Goal: Task Accomplishment & Management: Complete application form

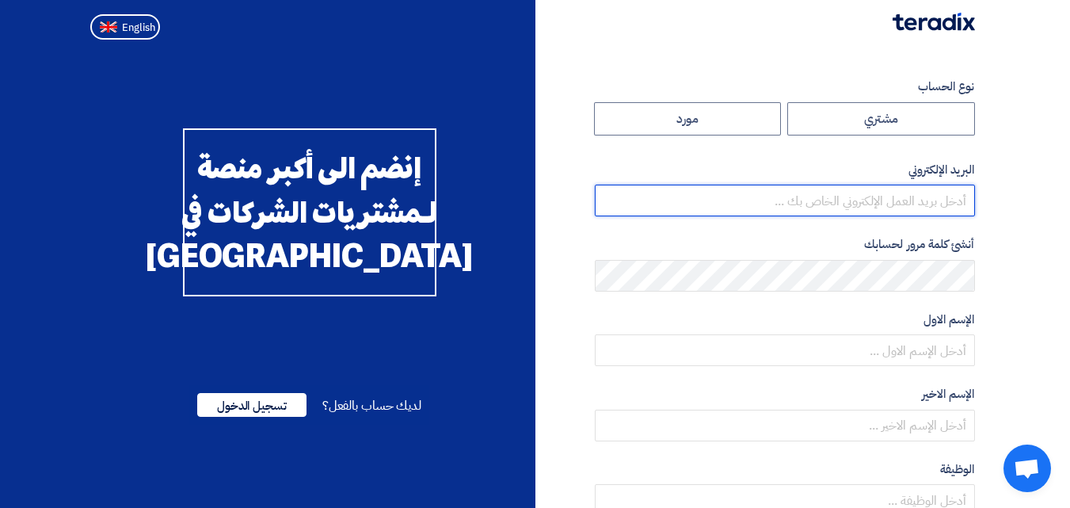
click at [918, 192] on input "email" at bounding box center [785, 200] width 380 height 32
type input "[PERSON_NAME][EMAIL_ADDRESS][DOMAIN_NAME]"
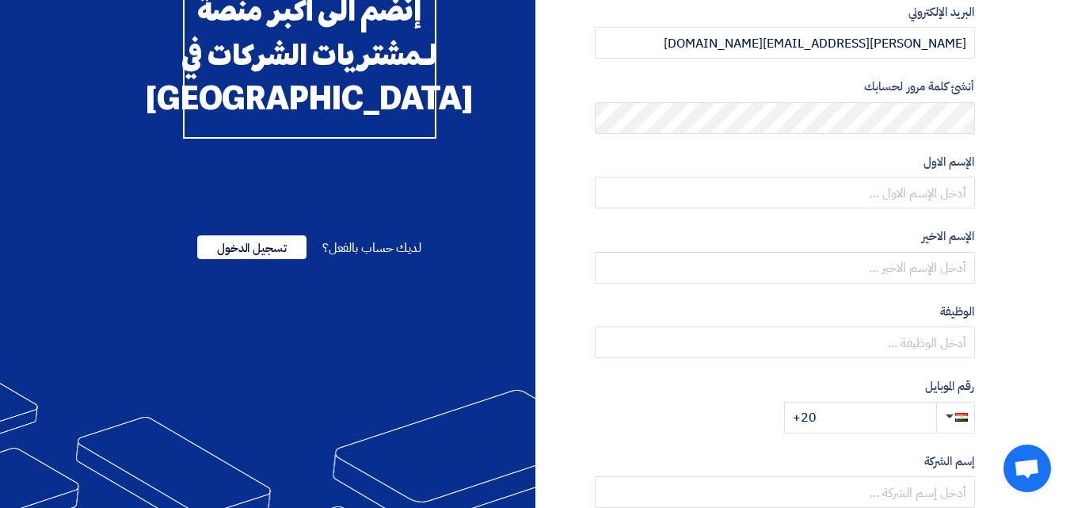
scroll to position [158, 0]
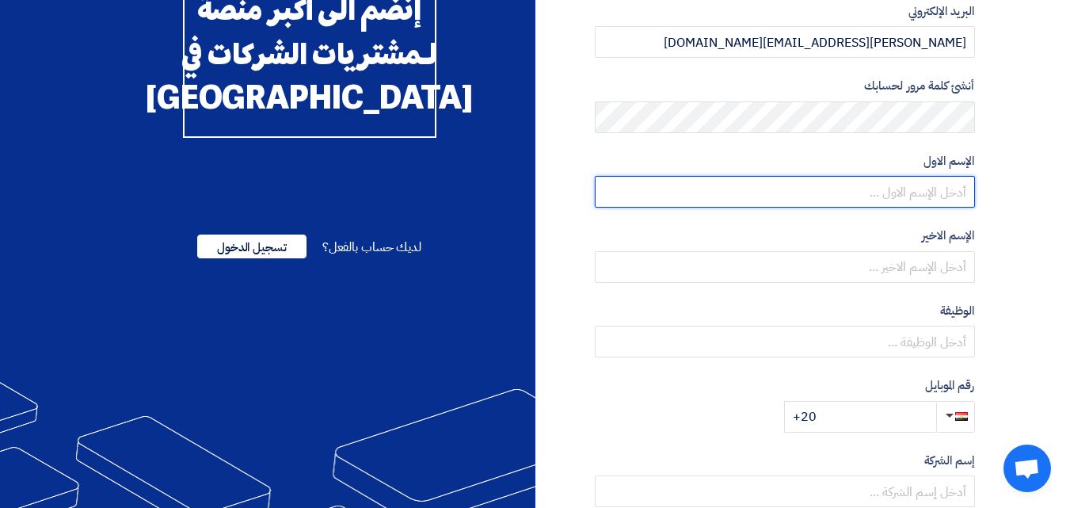
click at [929, 195] on input "text" at bounding box center [785, 192] width 380 height 32
type input "[PERSON_NAME]"
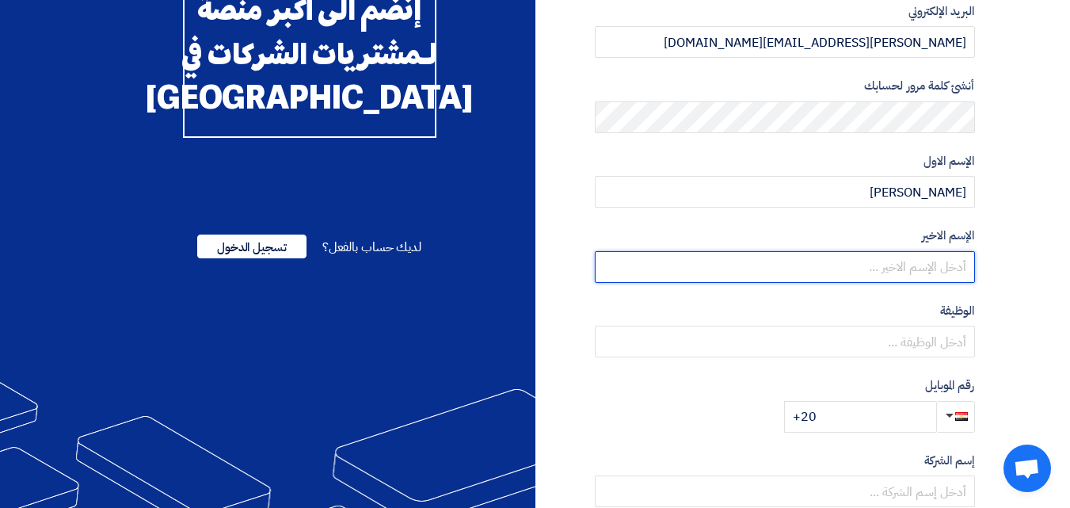
click at [891, 267] on input "text" at bounding box center [785, 267] width 380 height 32
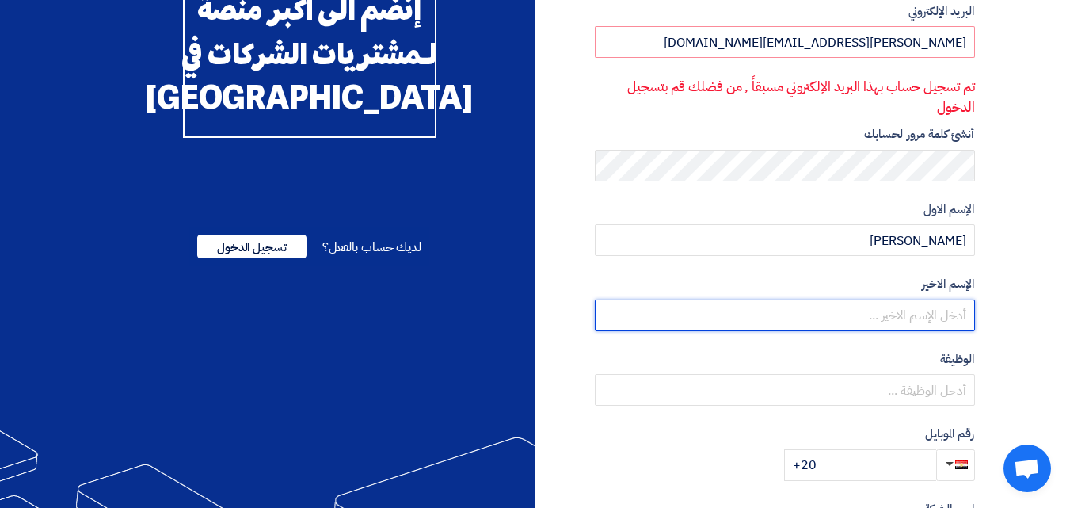
type input "Khaled"
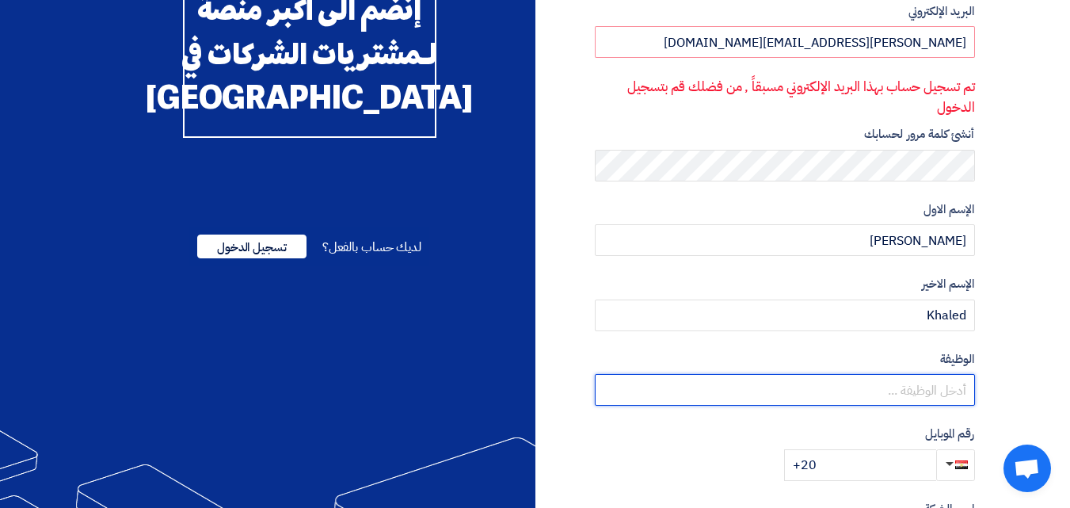
click at [895, 382] on input "text" at bounding box center [785, 390] width 380 height 32
type input "Logistics Specialist"
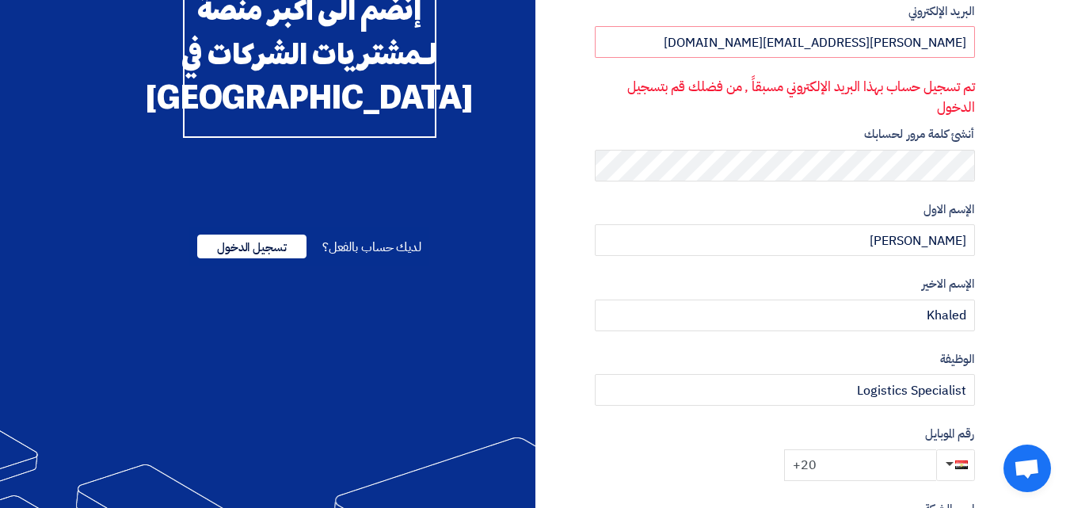
click at [842, 466] on input "+20" at bounding box center [860, 465] width 152 height 32
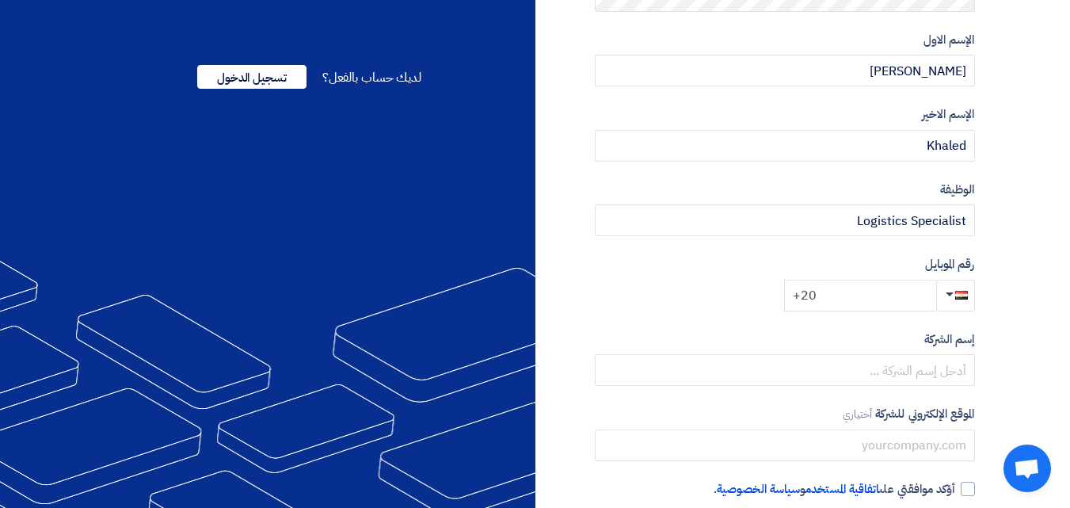
scroll to position [342, 0]
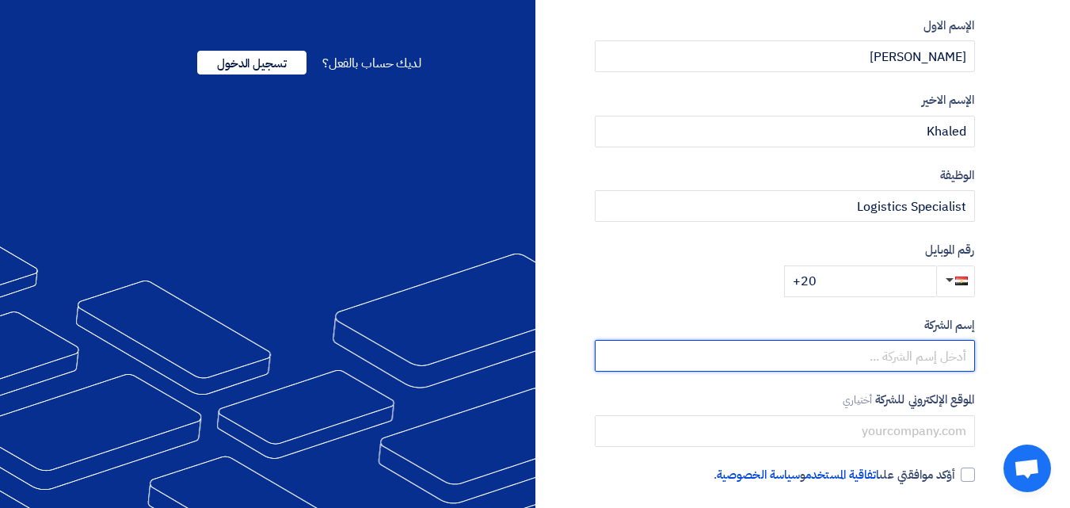
click at [896, 356] on input "text" at bounding box center [785, 356] width 380 height 32
type input "،"
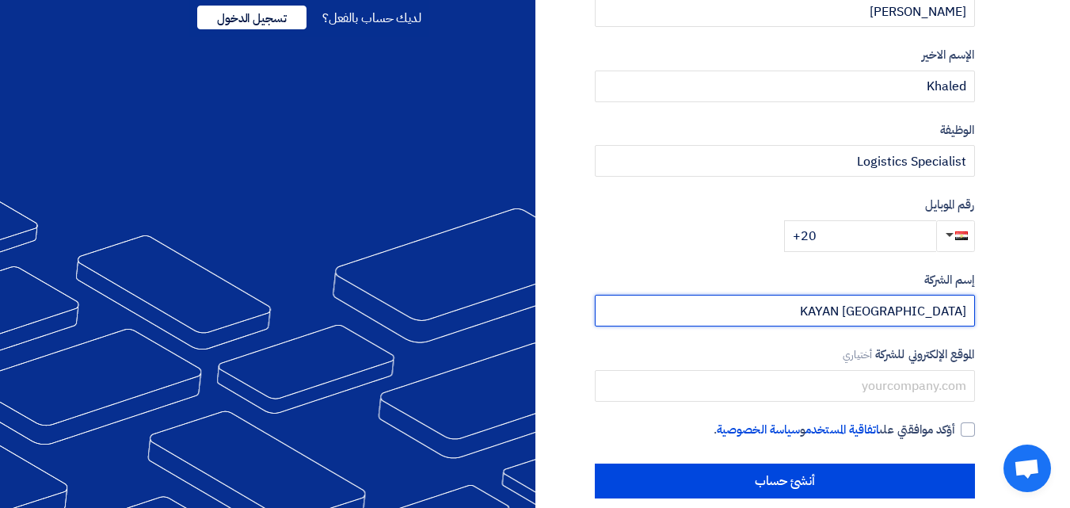
scroll to position [409, 0]
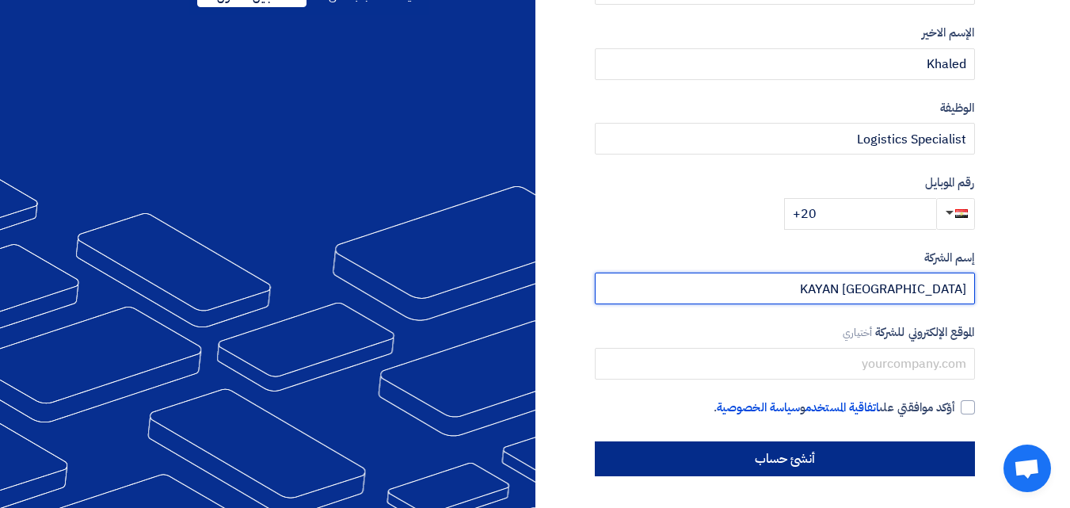
type input "KAYAN [GEOGRAPHIC_DATA]"
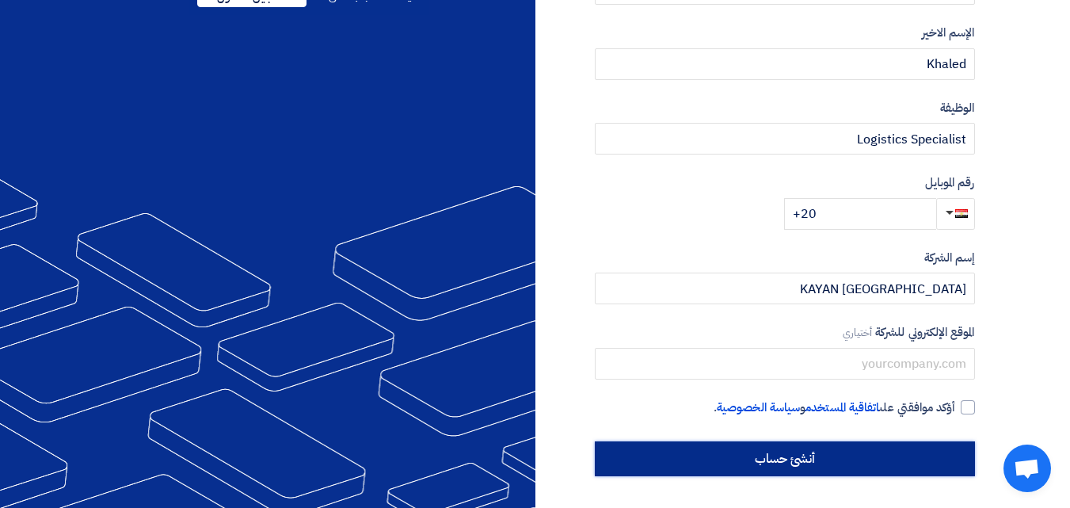
click at [885, 452] on input "أنشئ حساب" at bounding box center [785, 458] width 380 height 35
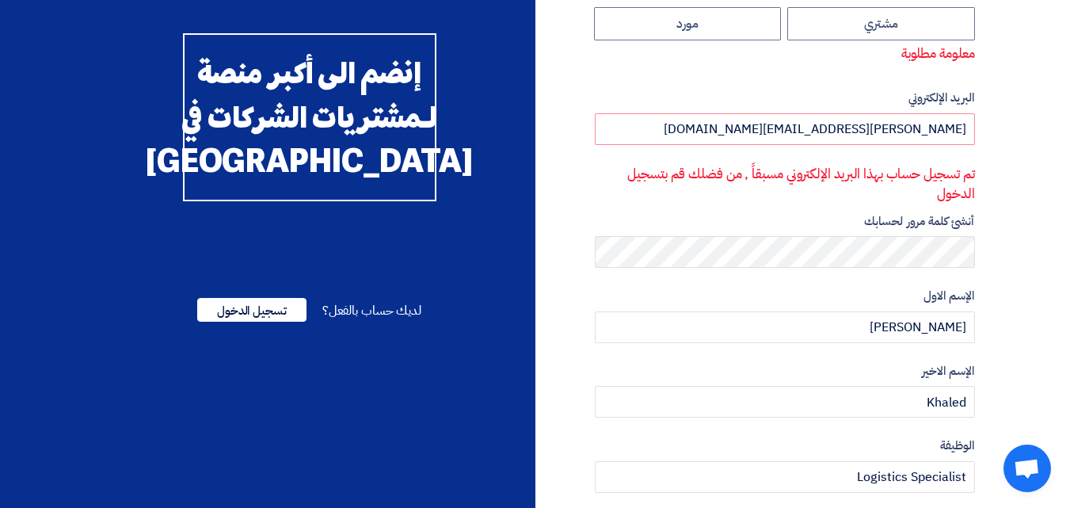
scroll to position [0, 0]
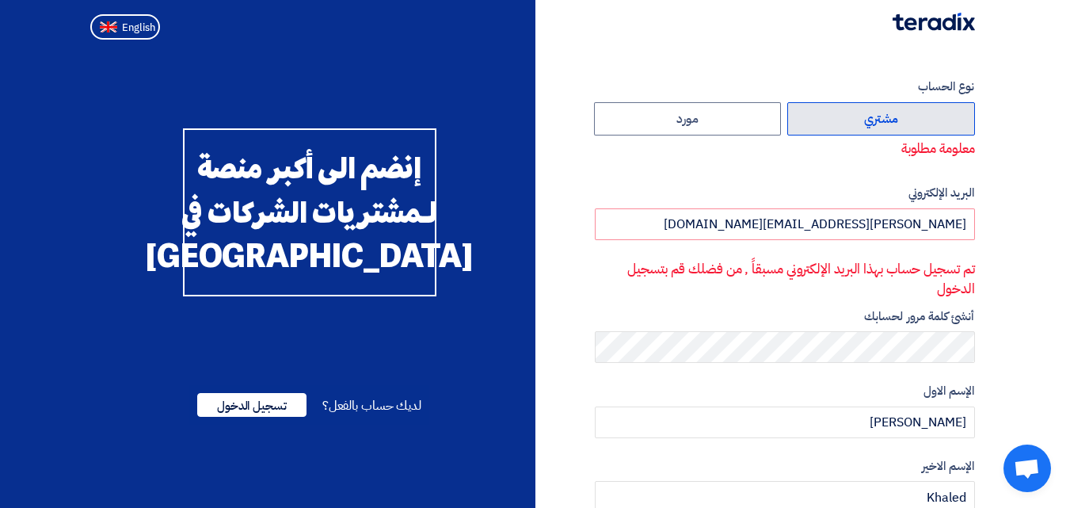
click at [850, 122] on label "مشتري" at bounding box center [881, 118] width 188 height 33
click at [850, 122] on input "مشتري" at bounding box center [881, 119] width 186 height 32
radio input "true"
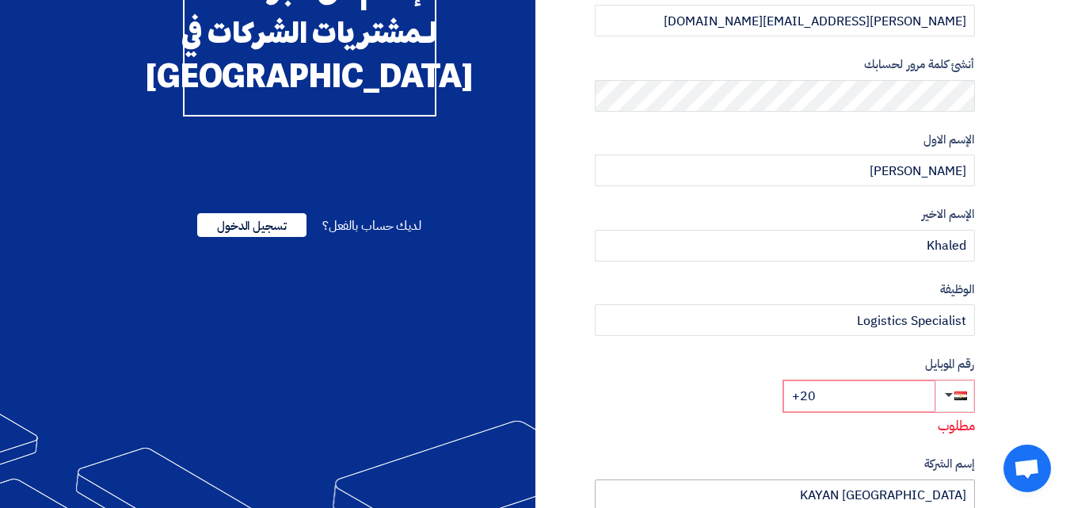
scroll to position [18, 0]
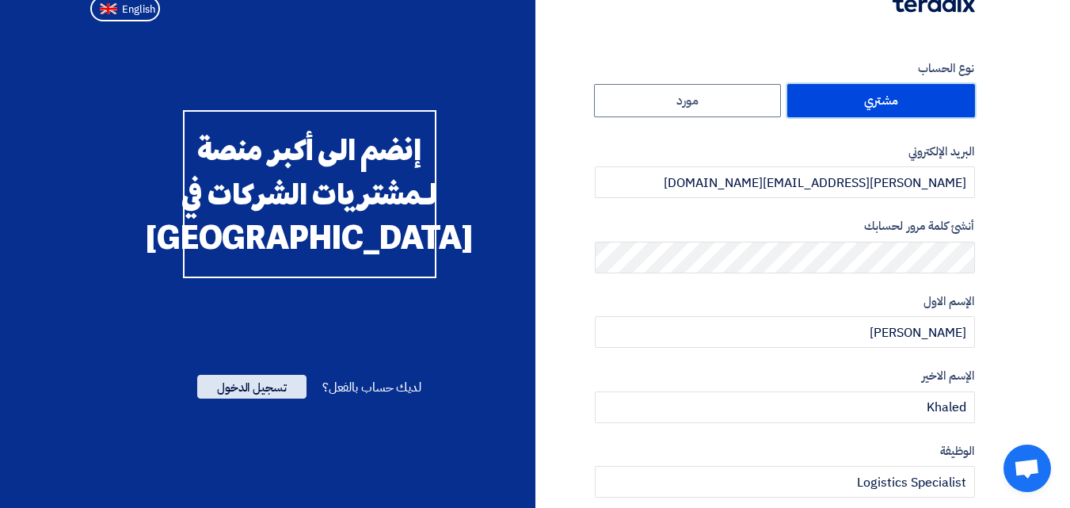
click at [293, 398] on span "تسجيل الدخول" at bounding box center [251, 386] width 109 height 24
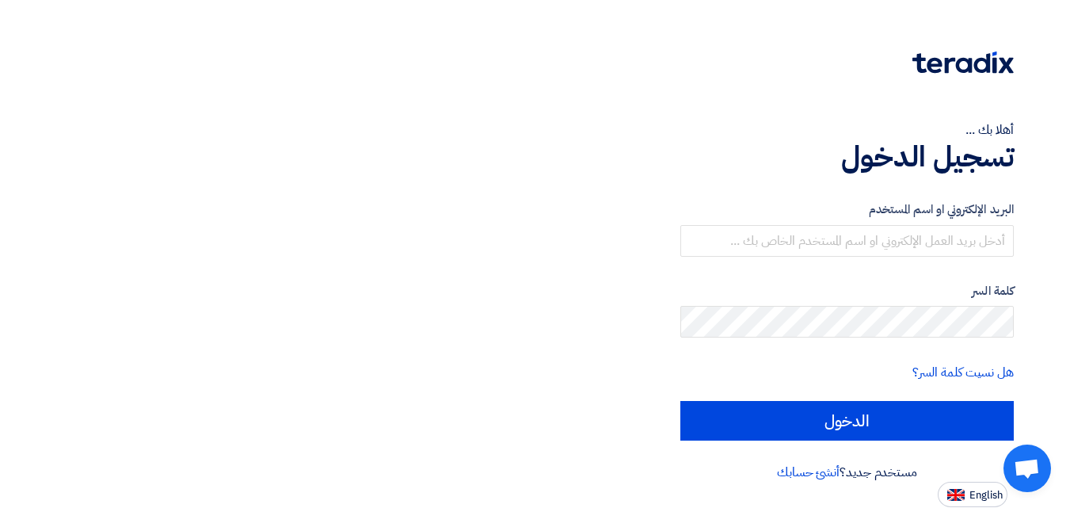
scroll to position [0, 0]
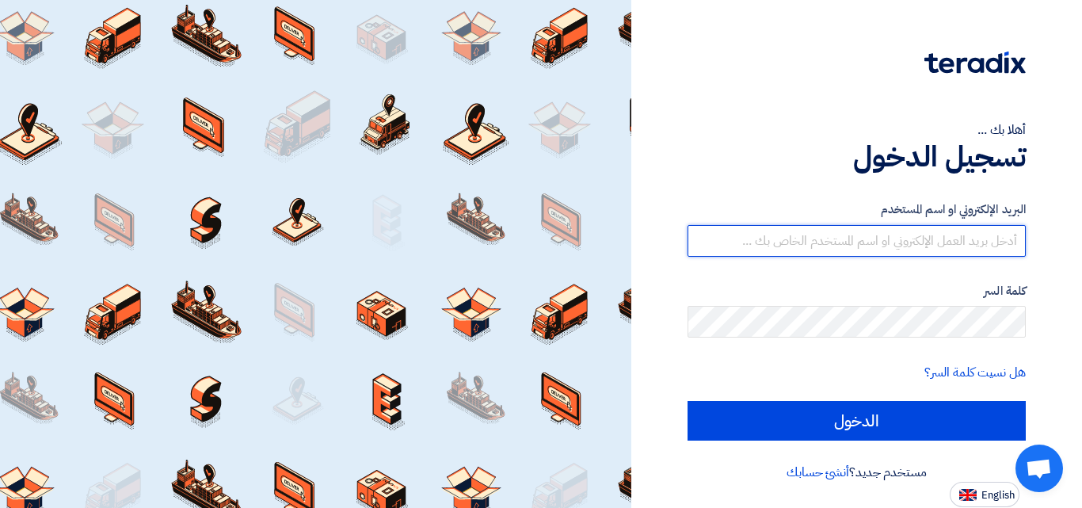
type input "[PERSON_NAME][EMAIL_ADDRESS][DOMAIN_NAME]"
click at [919, 245] on input "[PERSON_NAME][EMAIL_ADDRESS][DOMAIN_NAME]" at bounding box center [856, 241] width 338 height 32
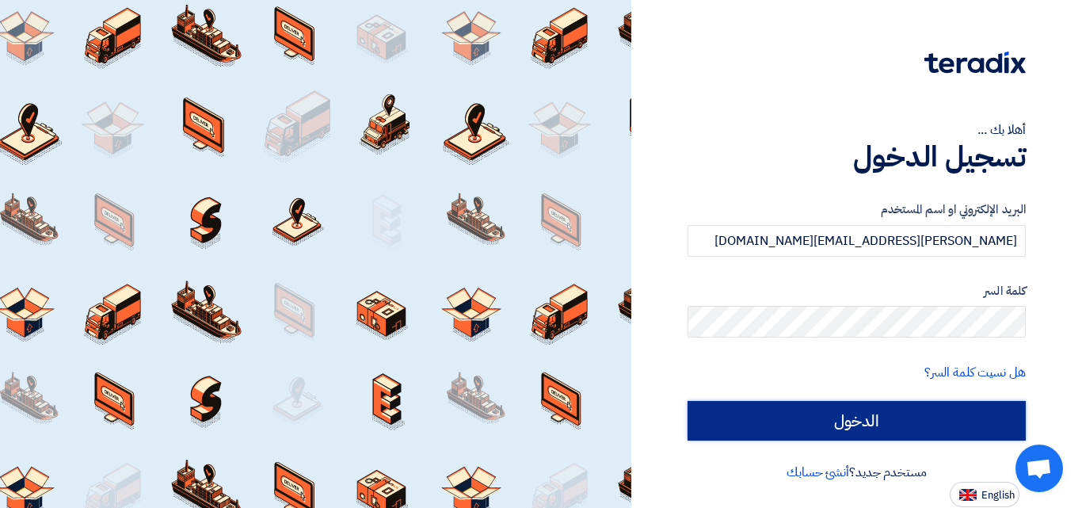
click at [915, 409] on input "الدخول" at bounding box center [856, 421] width 338 height 40
type input "Sign in"
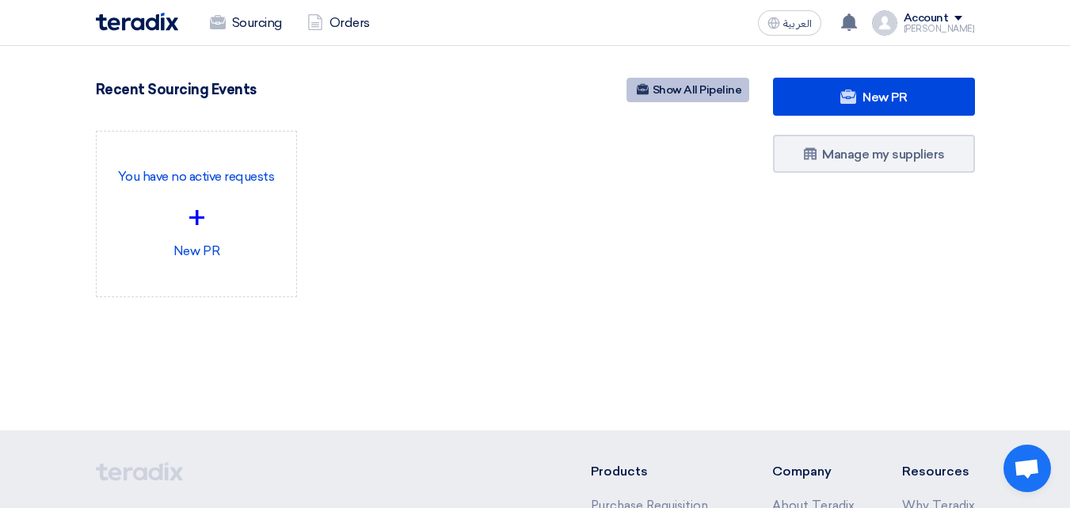
click at [699, 86] on link "Show All Pipeline" at bounding box center [687, 90] width 123 height 25
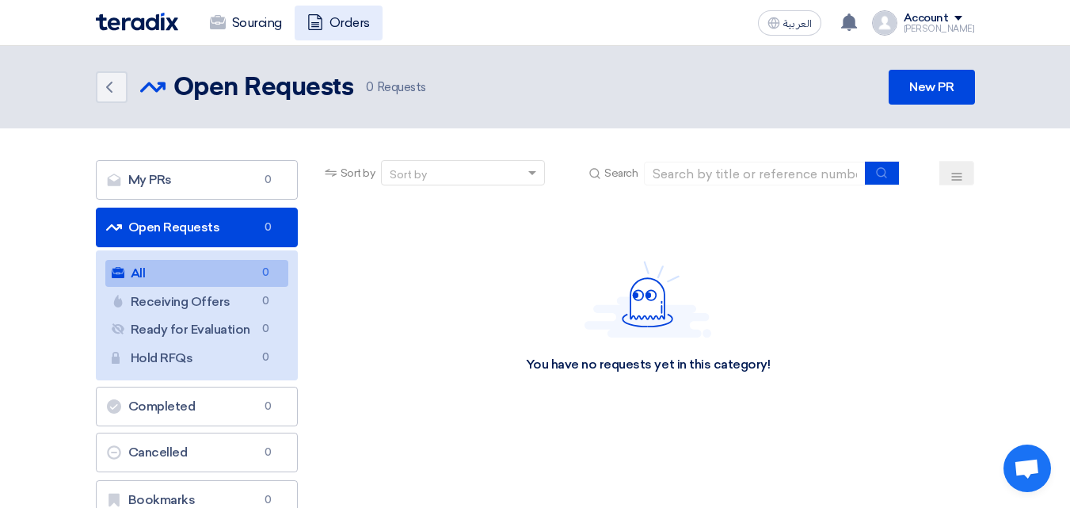
click at [348, 19] on link "Orders" at bounding box center [339, 23] width 88 height 35
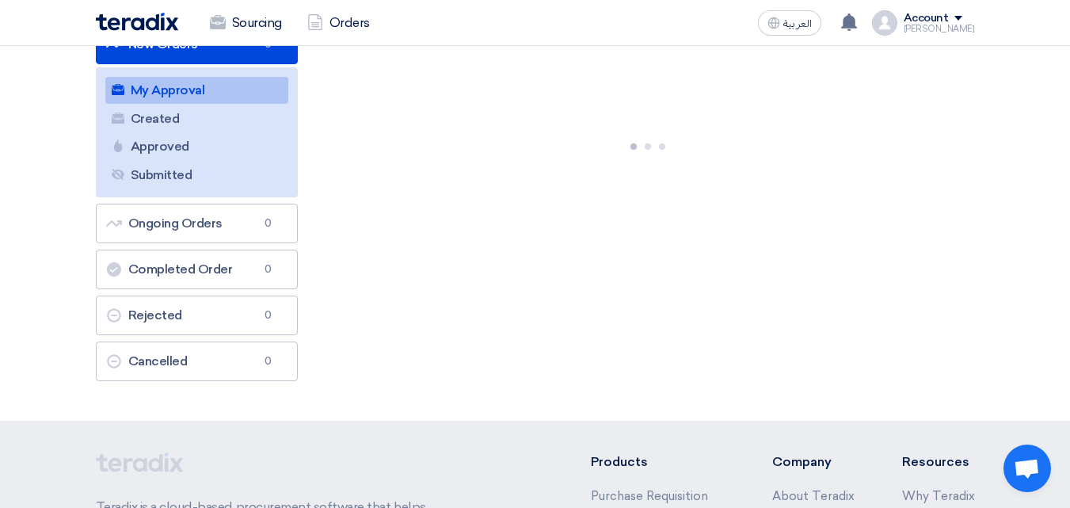
scroll to position [158, 0]
